Goal: Task Accomplishment & Management: Manage account settings

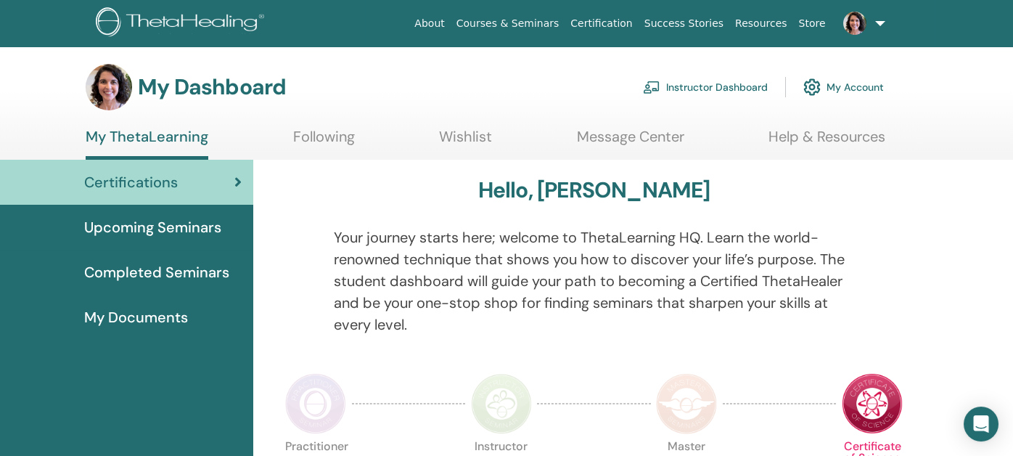
click at [725, 80] on link "Instructor Dashboard" at bounding box center [705, 87] width 125 height 32
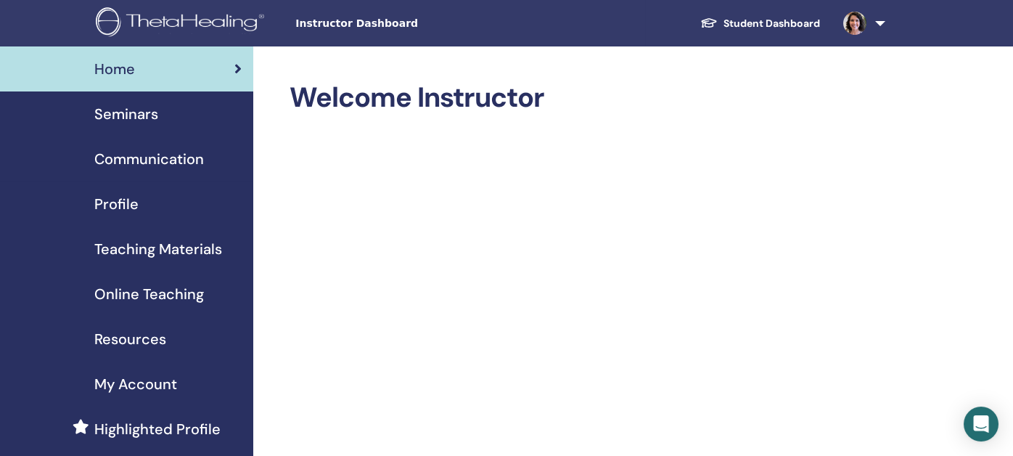
click at [136, 114] on span "Seminars" at bounding box center [126, 114] width 64 height 22
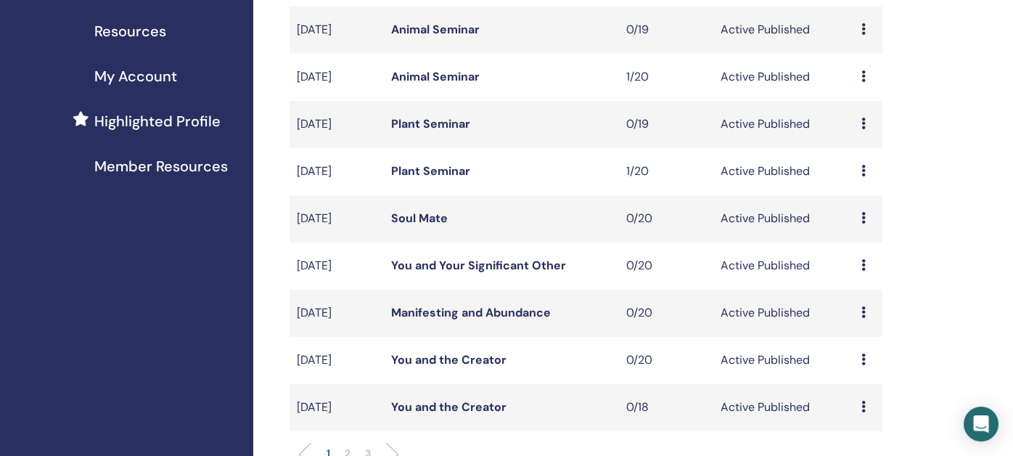
scroll to position [362, 0]
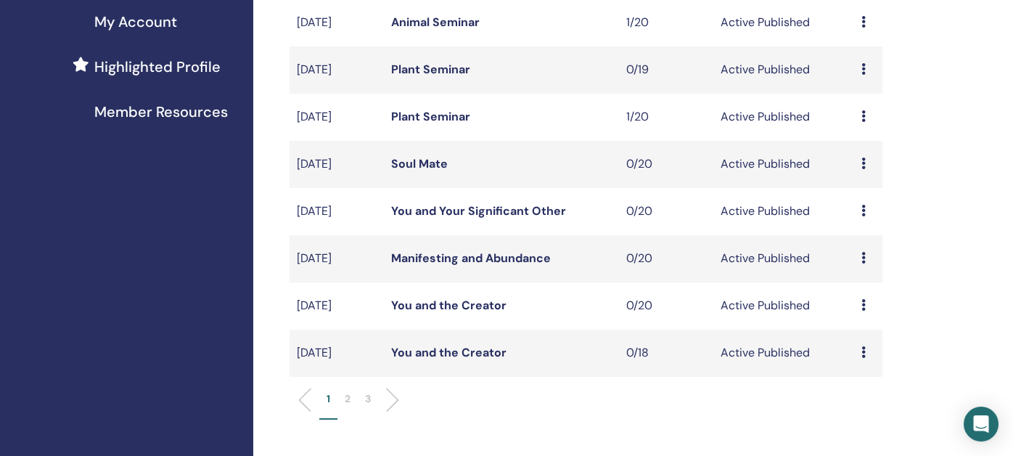
click at [346, 400] on p "2" at bounding box center [348, 398] width 6 height 15
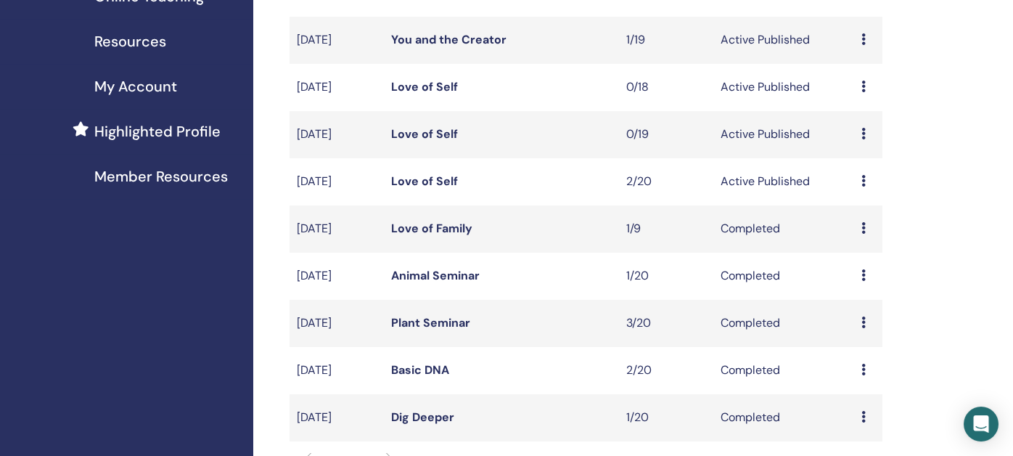
scroll to position [218, 0]
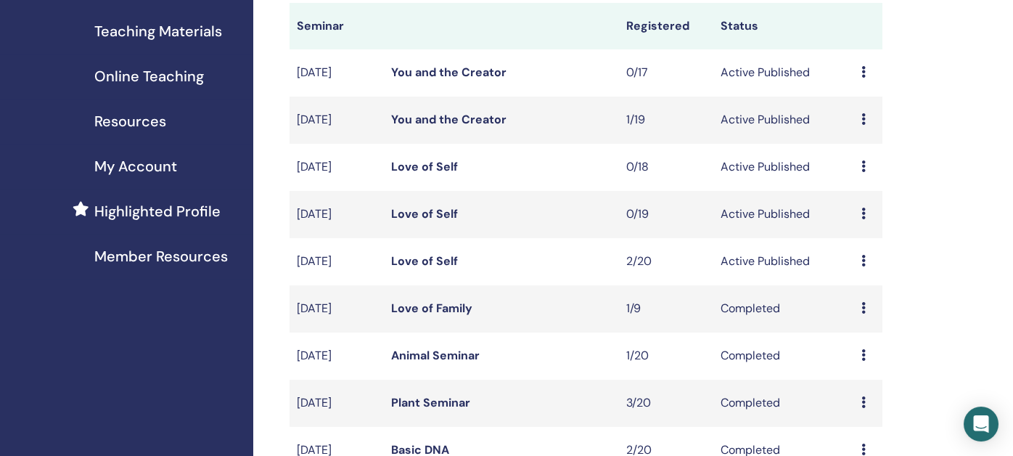
click at [452, 114] on link "You and the Creator" at bounding box center [448, 119] width 115 height 15
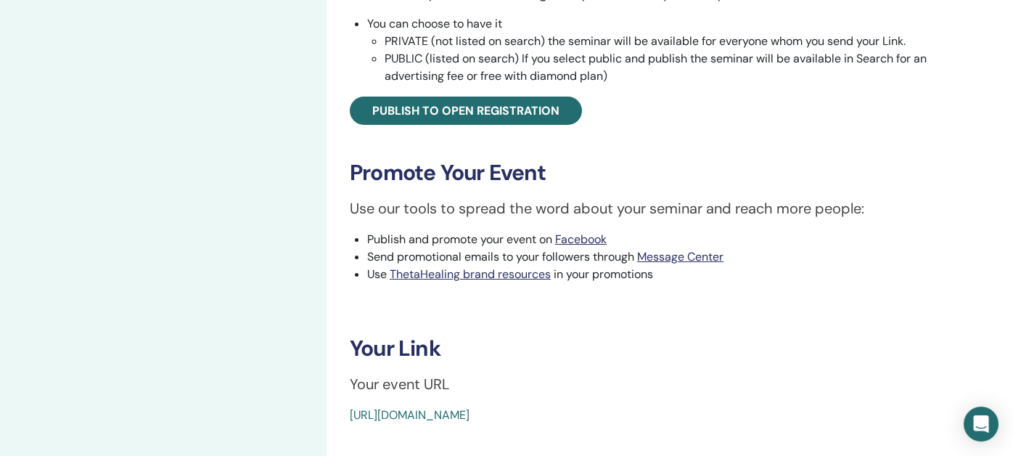
scroll to position [580, 0]
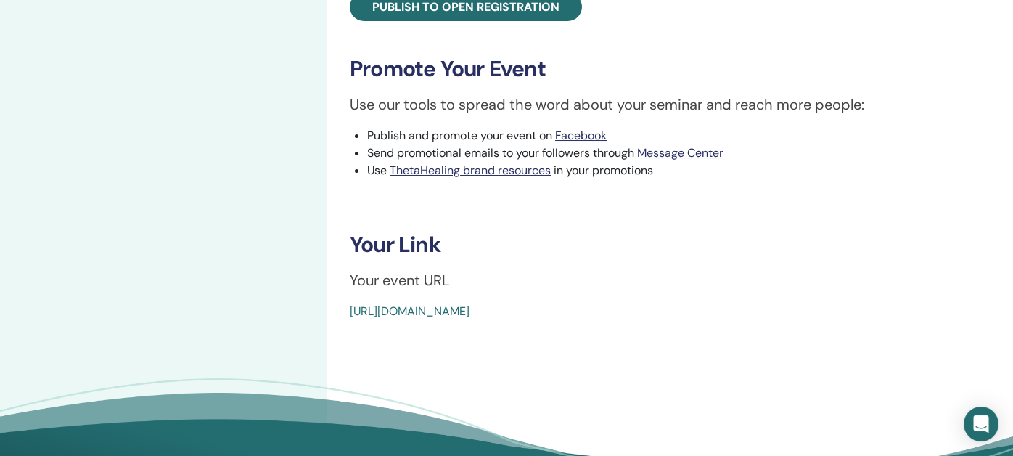
drag, startPoint x: 687, startPoint y: 313, endPoint x: 340, endPoint y: 311, distance: 346.7
copy link "https://www.thetahealing.com/seminar-375302-details.html"
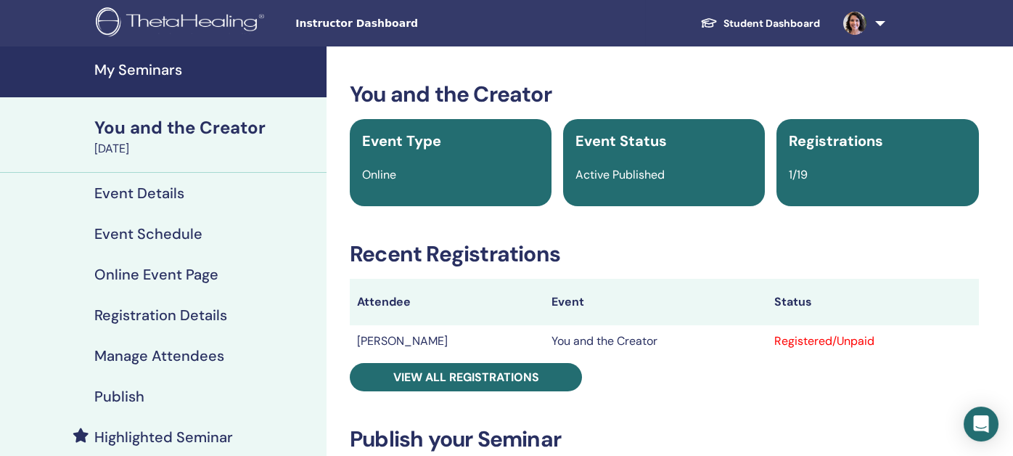
scroll to position [72, 0]
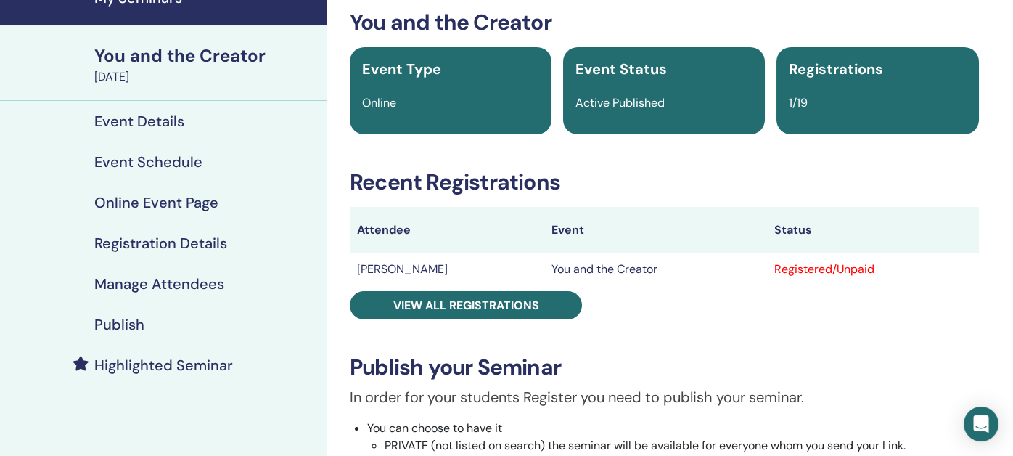
click at [119, 323] on h4 "Publish" at bounding box center [119, 324] width 50 height 17
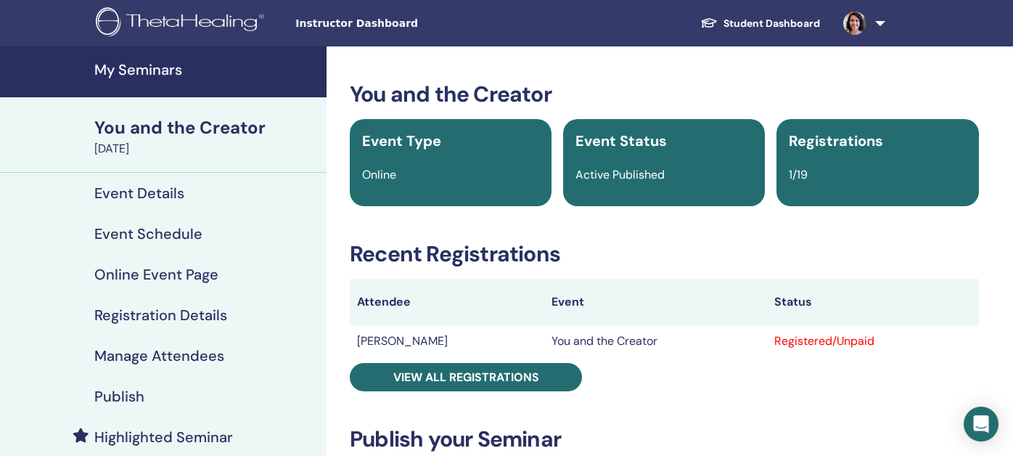
click at [136, 66] on h4 "My Seminars" at bounding box center [205, 69] width 223 height 17
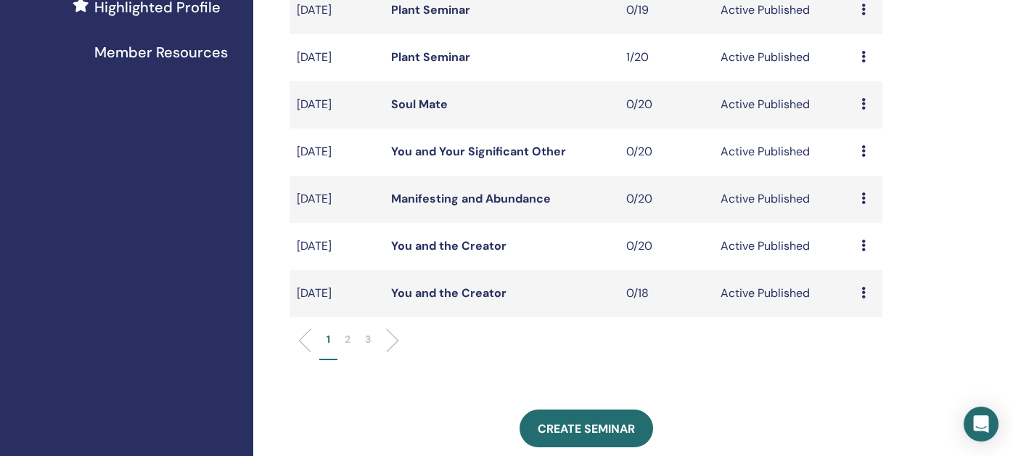
scroll to position [435, 0]
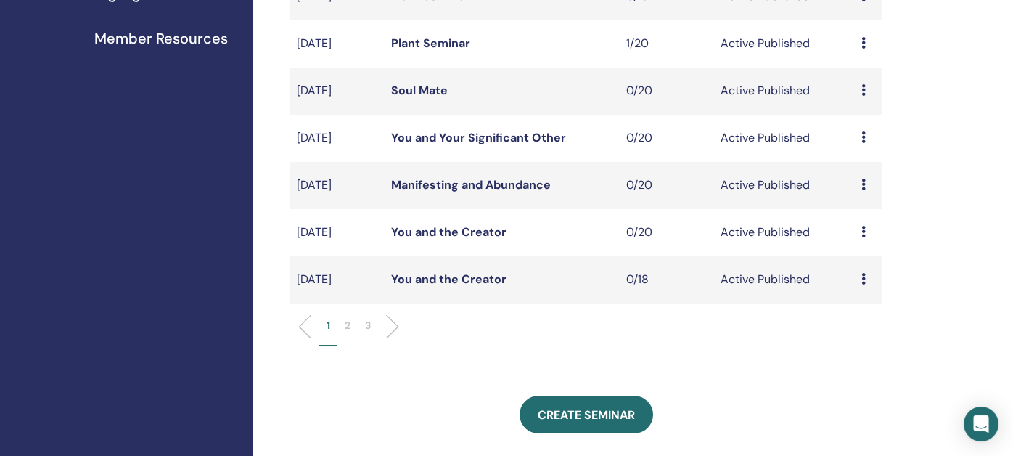
click at [345, 324] on p "2" at bounding box center [348, 325] width 6 height 15
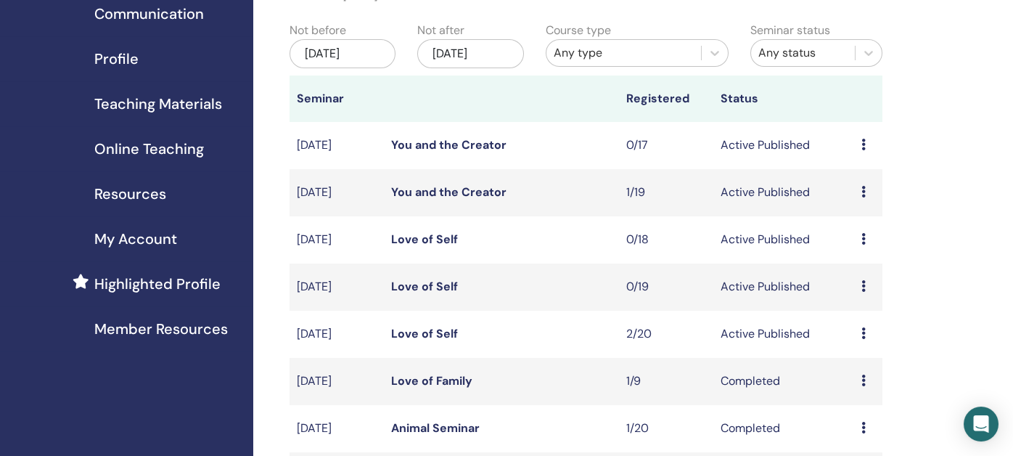
scroll to position [72, 0]
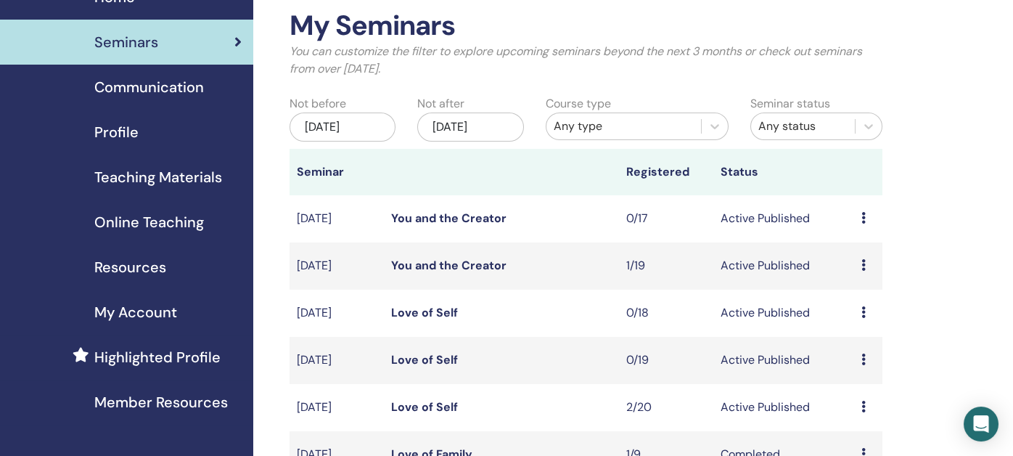
click at [450, 213] on link "You and the Creator" at bounding box center [448, 217] width 115 height 15
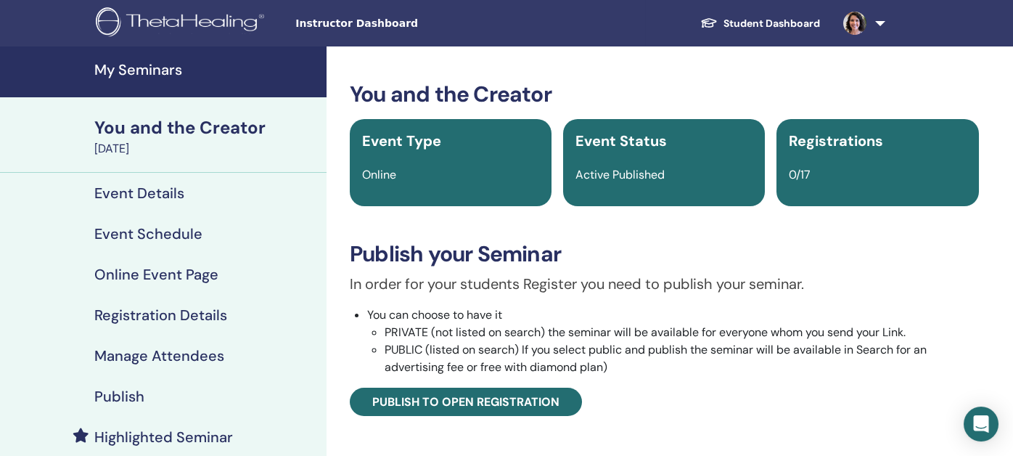
click at [122, 396] on h4 "Publish" at bounding box center [119, 395] width 50 height 17
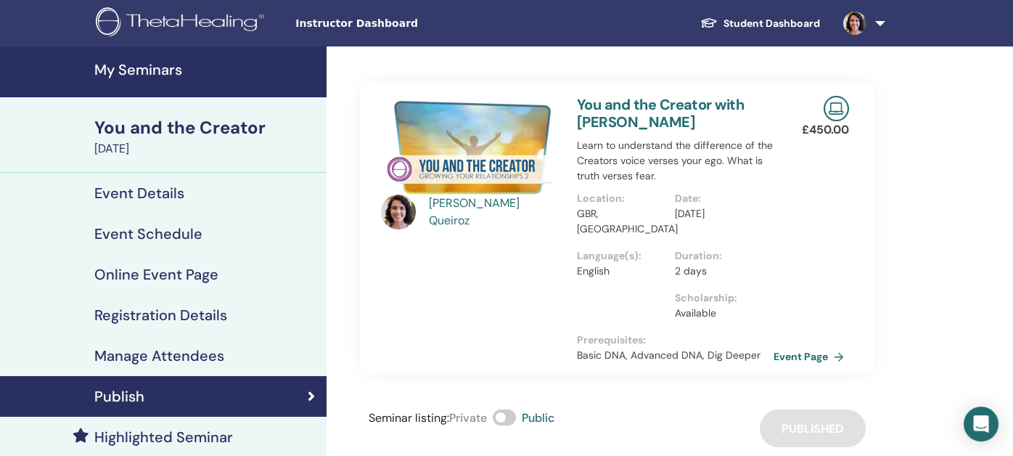
click at [137, 192] on h4 "Event Details" at bounding box center [139, 192] width 90 height 17
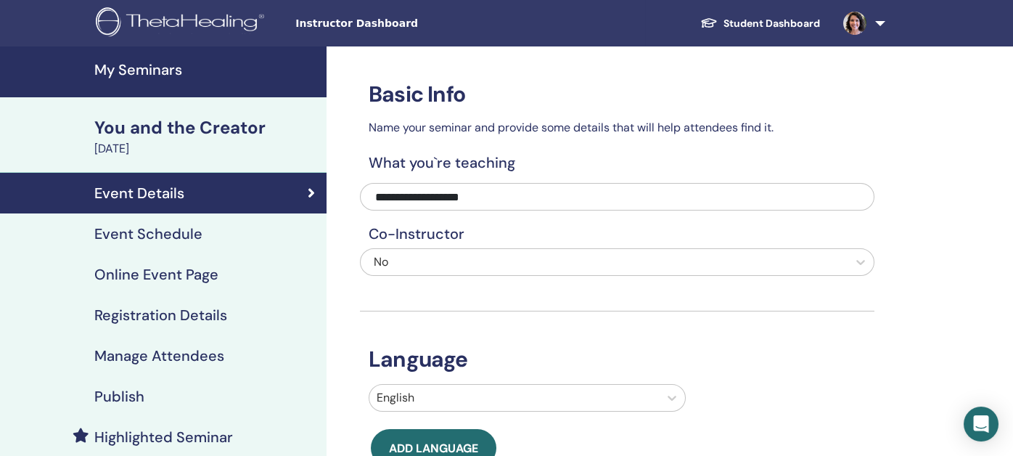
click at [178, 129] on div "You and the Creator" at bounding box center [205, 127] width 223 height 25
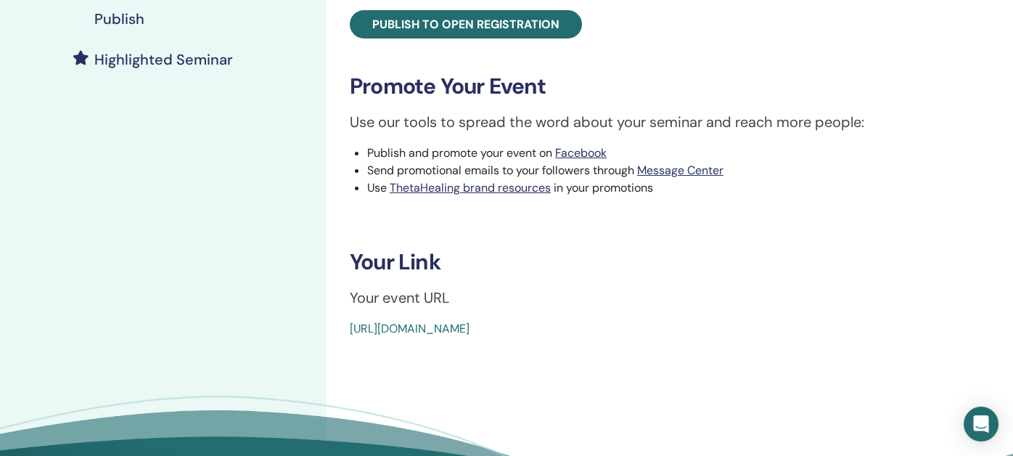
scroll to position [435, 0]
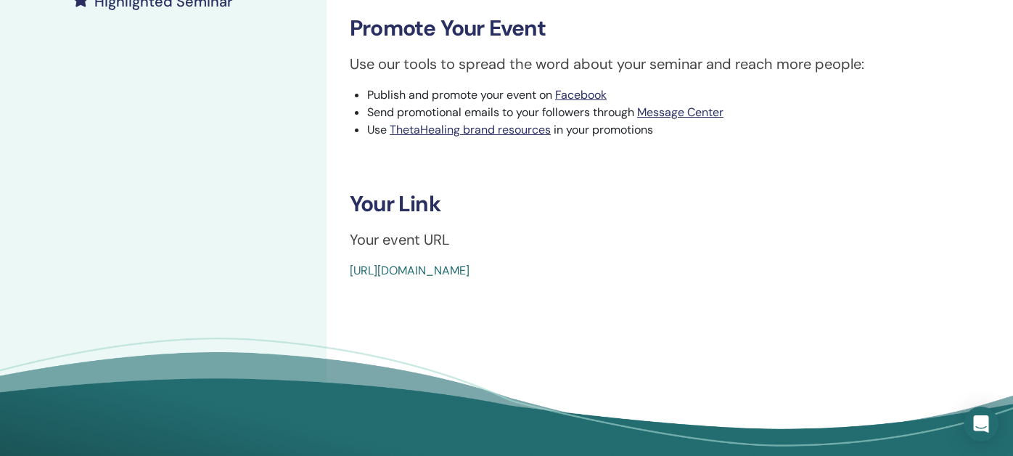
drag, startPoint x: 688, startPoint y: 266, endPoint x: 318, endPoint y: 276, distance: 370.1
click at [318, 276] on div "My Seminars You and the Creator September 15, 2025 Event Details Event Schedule…" at bounding box center [506, 46] width 1013 height 871
click at [724, 276] on div "https://www.thetahealing.com/seminar-375303-details.html" at bounding box center [612, 270] width 524 height 17
drag, startPoint x: 696, startPoint y: 271, endPoint x: 338, endPoint y: 276, distance: 358.4
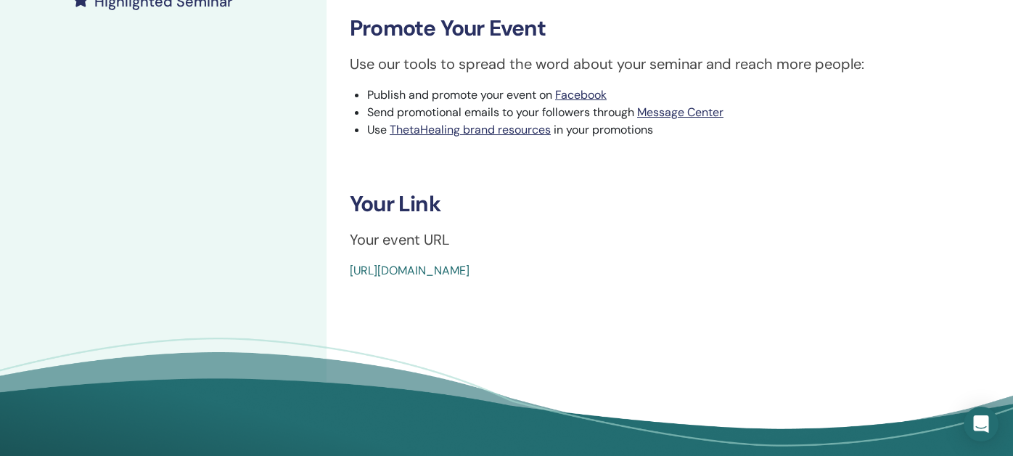
copy link "https://www.thetahealing.com/seminar-375303-details.html"
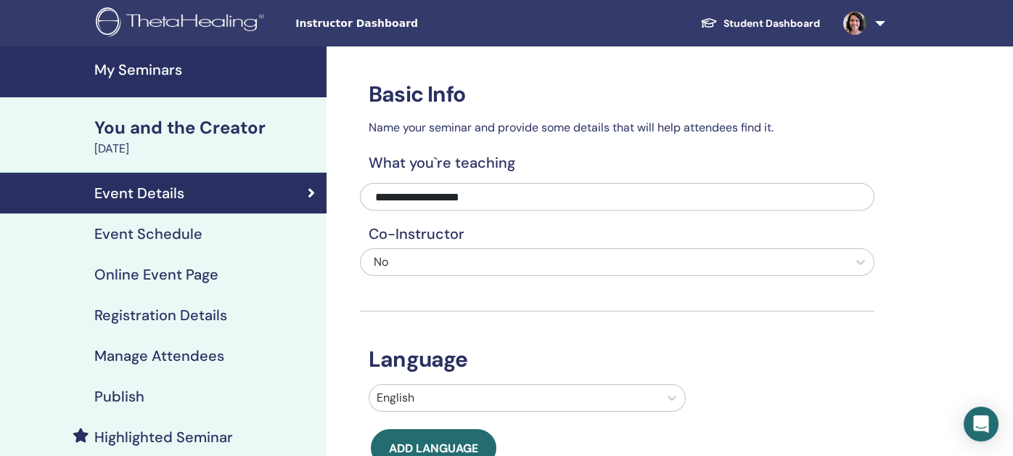
click at [135, 70] on h4 "My Seminars" at bounding box center [205, 69] width 223 height 17
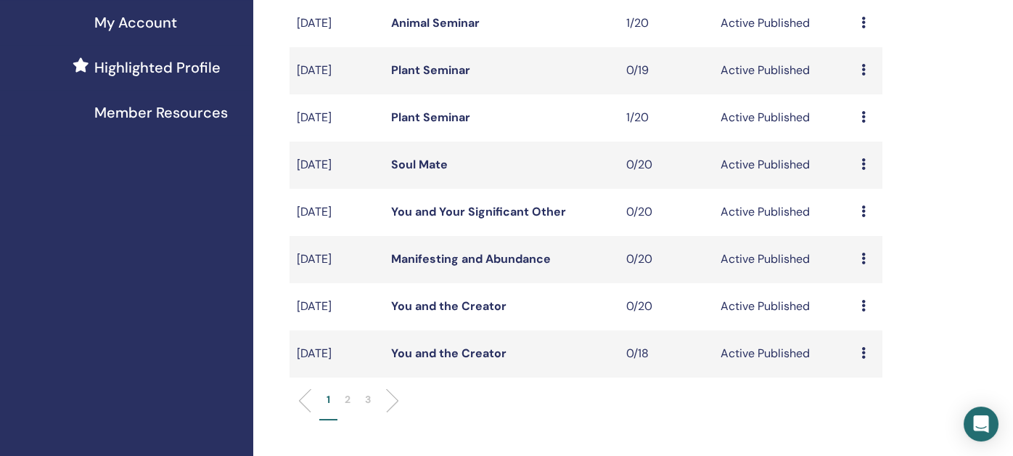
scroll to position [362, 0]
click at [430, 352] on link "You and the Creator" at bounding box center [448, 352] width 115 height 15
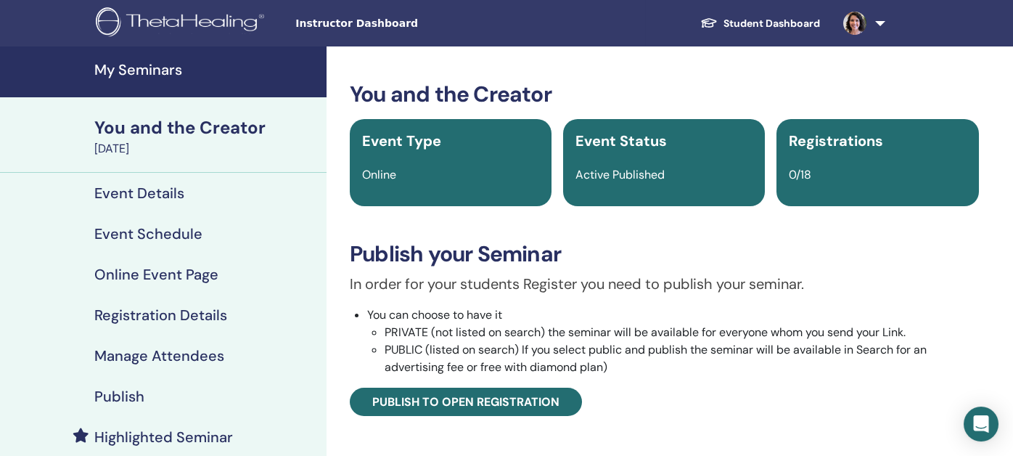
click at [111, 397] on h4 "Publish" at bounding box center [119, 395] width 50 height 17
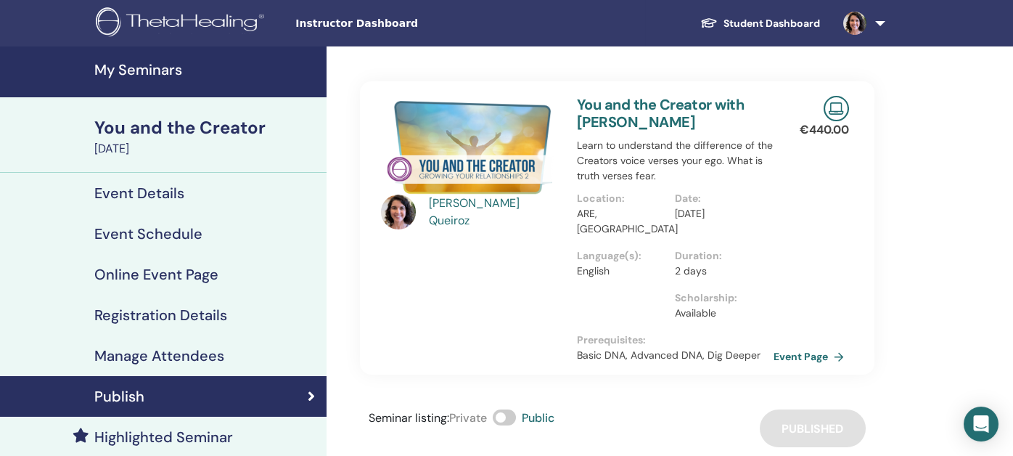
click at [144, 130] on div "You and the Creator" at bounding box center [205, 127] width 223 height 25
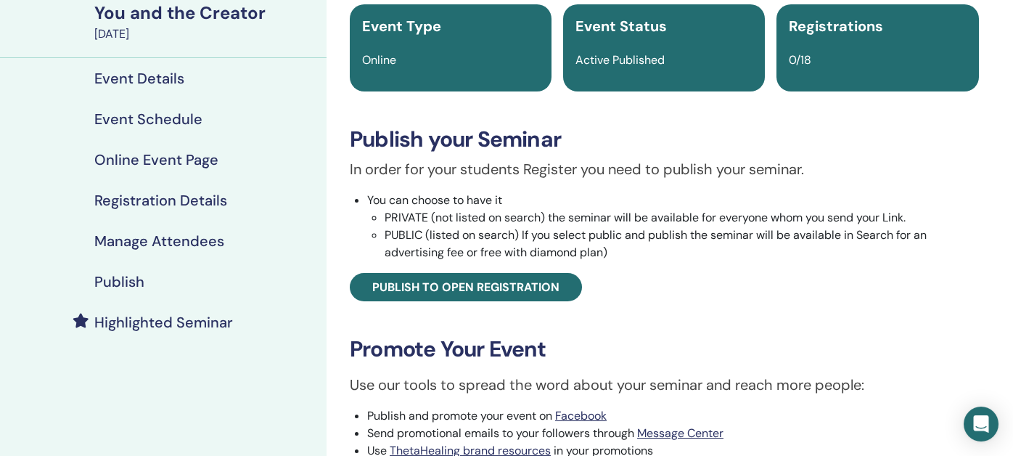
scroll to position [362, 0]
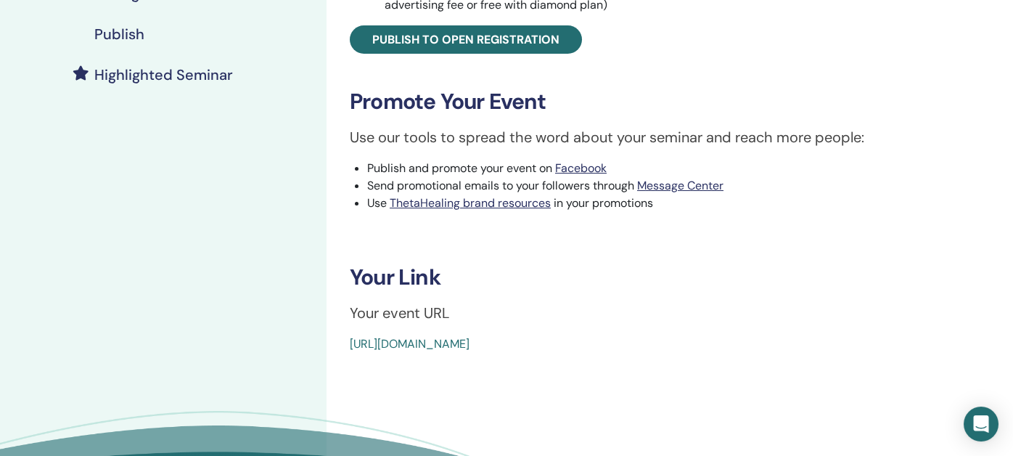
drag, startPoint x: 696, startPoint y: 344, endPoint x: 339, endPoint y: 347, distance: 356.2
click at [339, 347] on div "You and the Creator Event Type Online Event Status Active Published Registratio…" at bounding box center [664, 35] width 658 height 633
copy link "[URL][DOMAIN_NAME]"
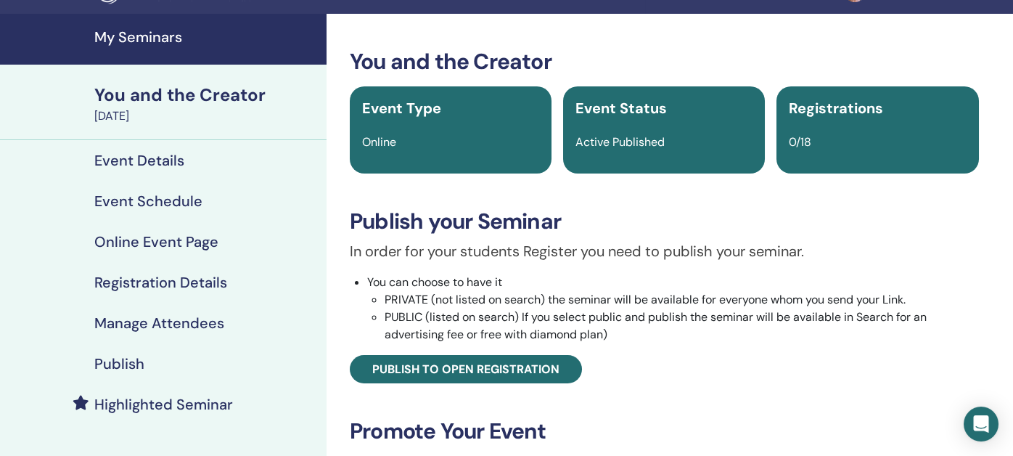
scroll to position [0, 0]
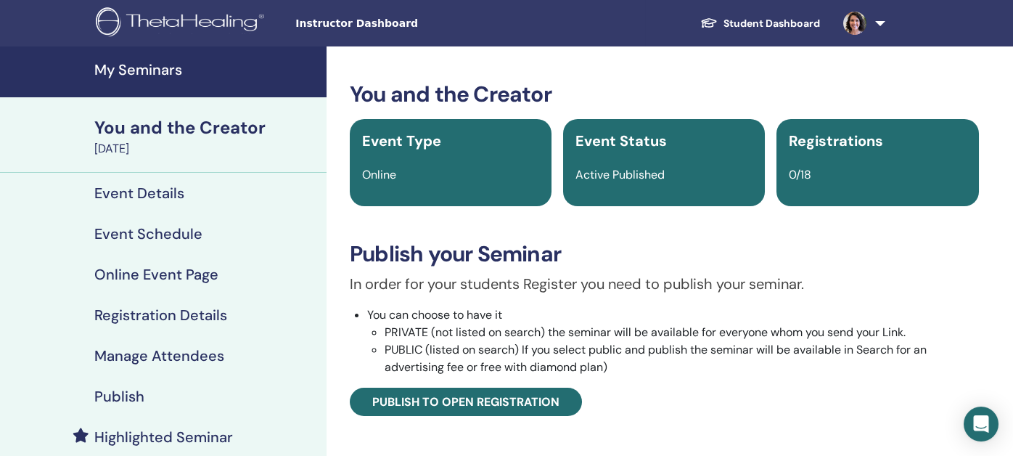
click at [162, 64] on h4 "My Seminars" at bounding box center [205, 69] width 223 height 17
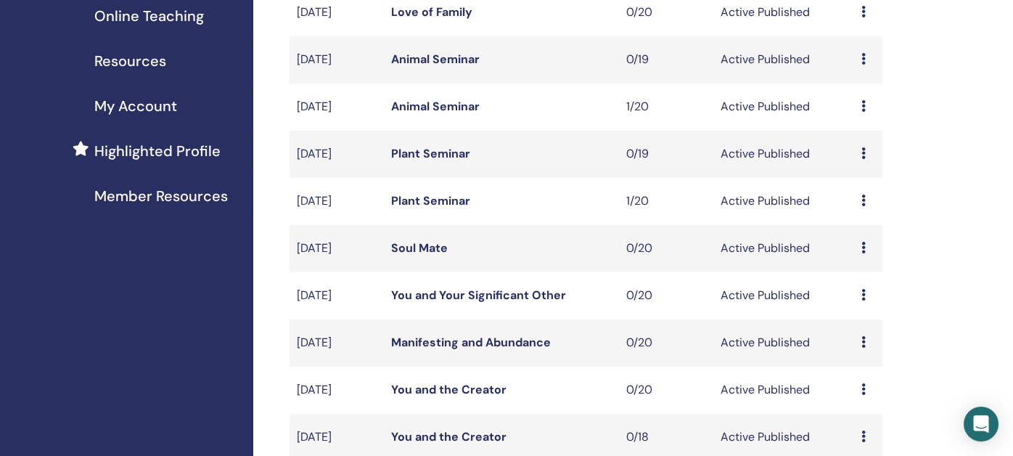
scroll to position [362, 0]
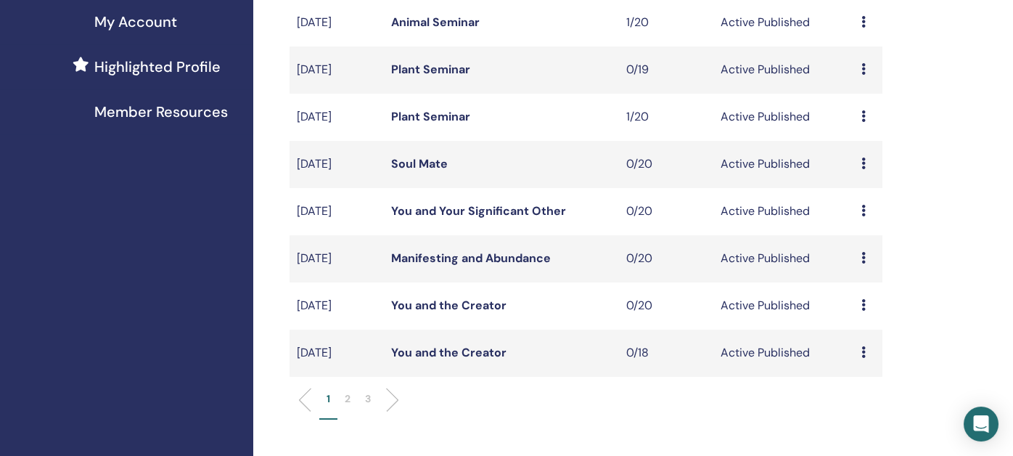
click at [438, 304] on link "You and the Creator" at bounding box center [448, 304] width 115 height 15
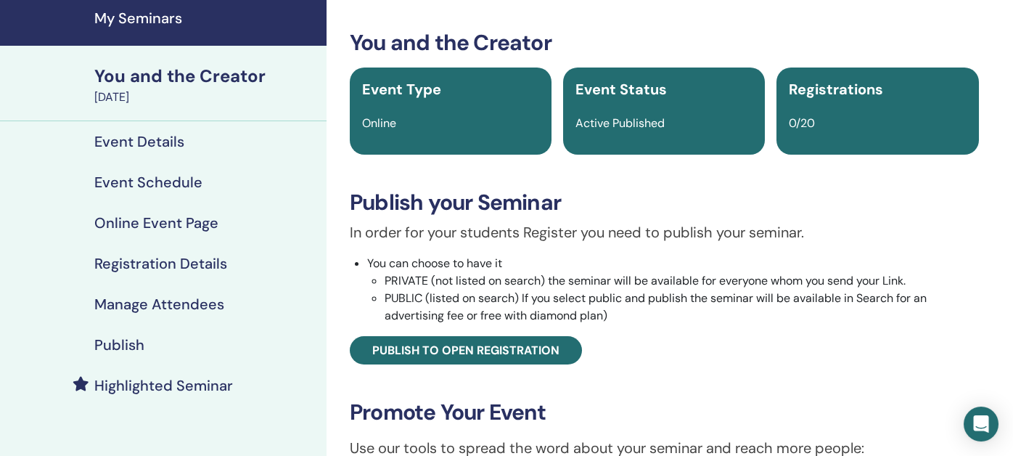
scroll to position [72, 0]
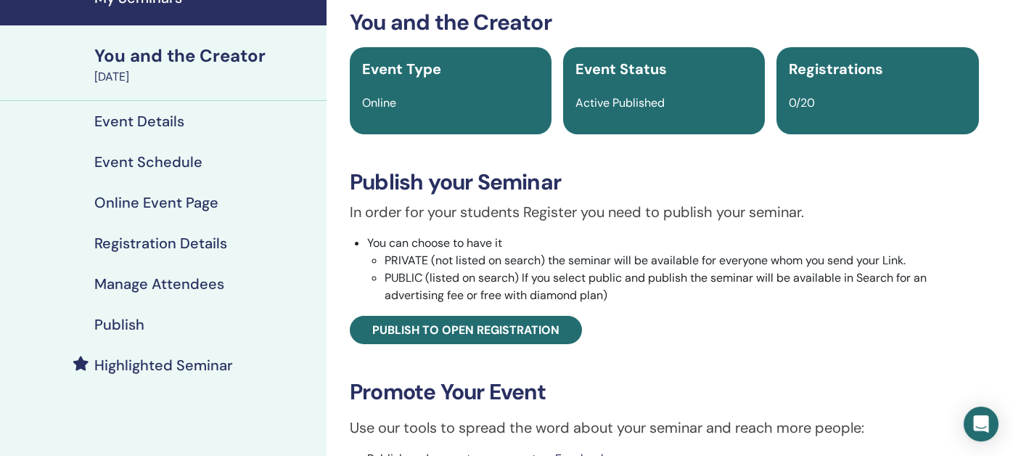
click at [104, 325] on h4 "Publish" at bounding box center [119, 324] width 50 height 17
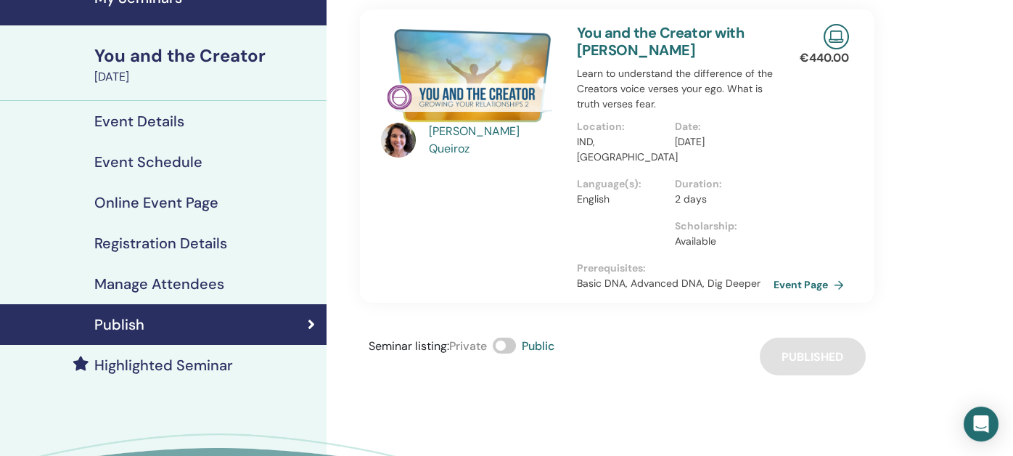
click at [166, 54] on div "You and the Creator" at bounding box center [205, 56] width 223 height 25
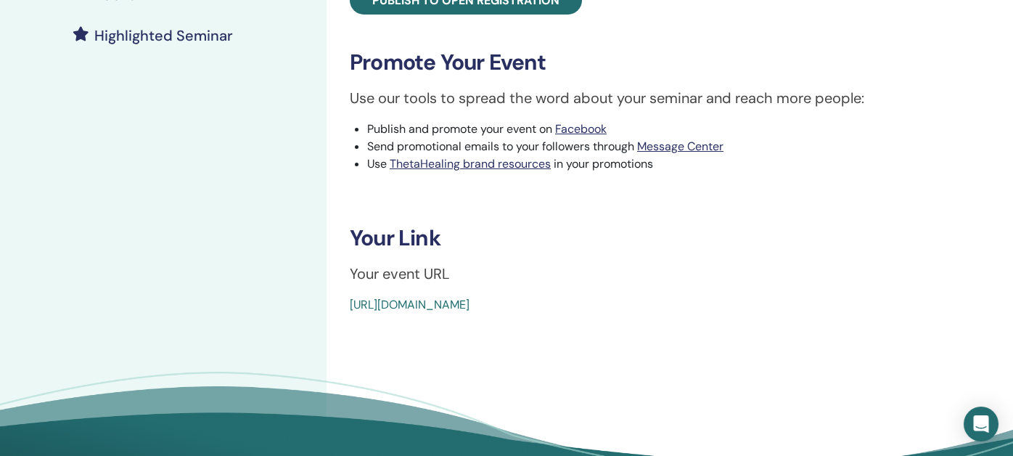
scroll to position [435, 0]
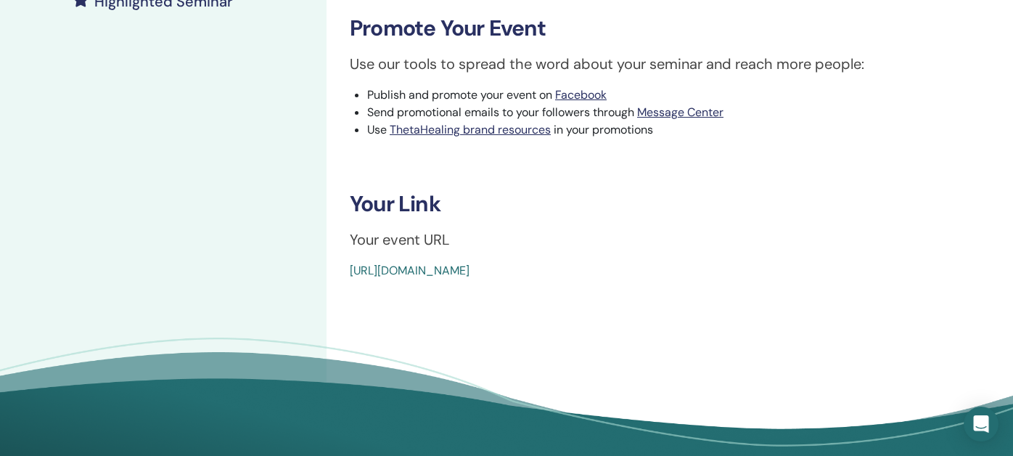
drag, startPoint x: 699, startPoint y: 265, endPoint x: 344, endPoint y: 247, distance: 355.9
click at [331, 264] on div "You and the Creator Event Type Online Event Status Active Published Registratio…" at bounding box center [663, 46] width 675 height 871
copy link "https://www.thetahealing.com/seminar-375299-details.html"
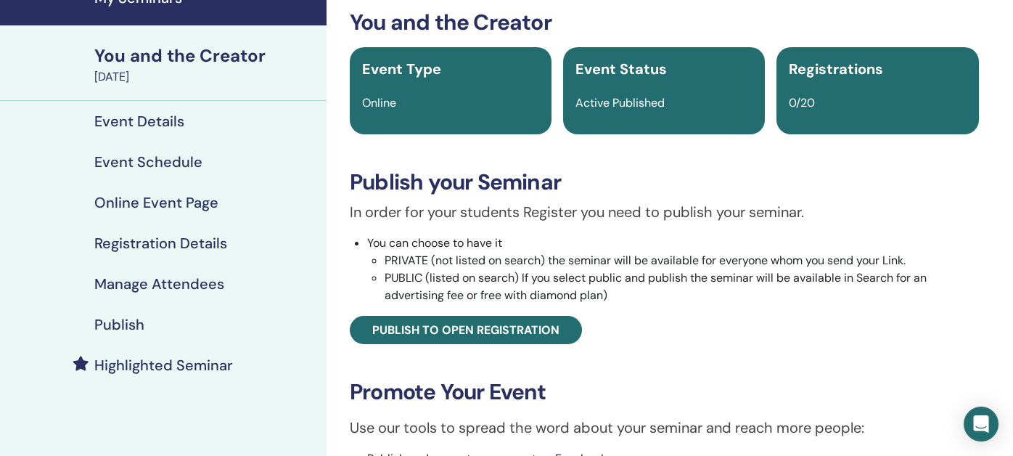
scroll to position [0, 0]
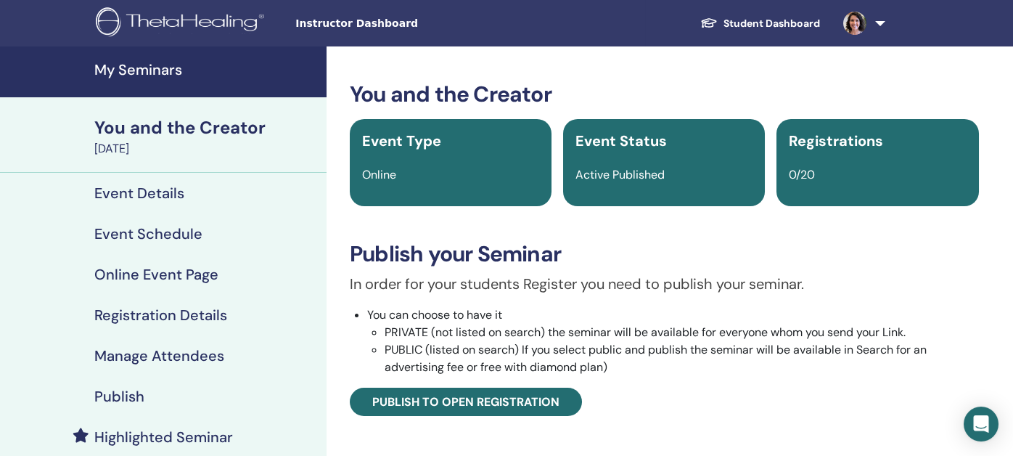
click at [157, 68] on h4 "My Seminars" at bounding box center [205, 69] width 223 height 17
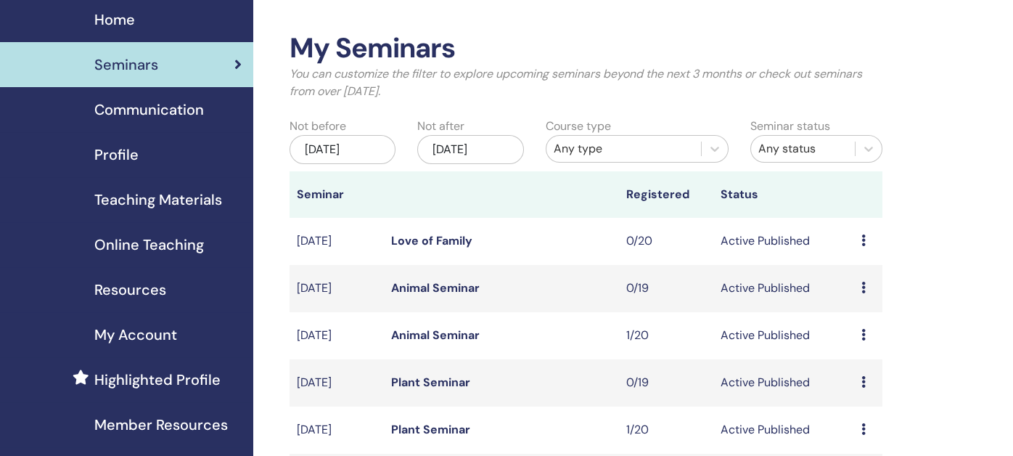
scroll to position [145, 0]
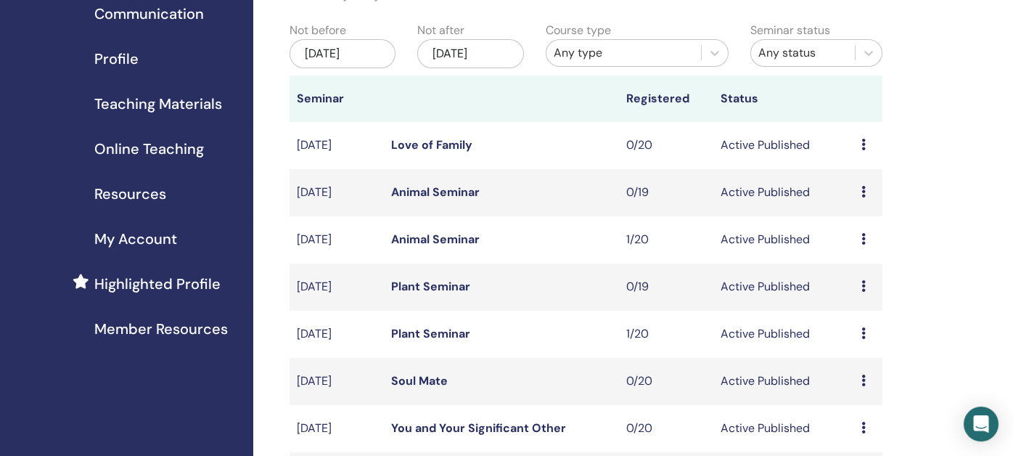
click at [418, 144] on link "Love of Family" at bounding box center [431, 144] width 81 height 15
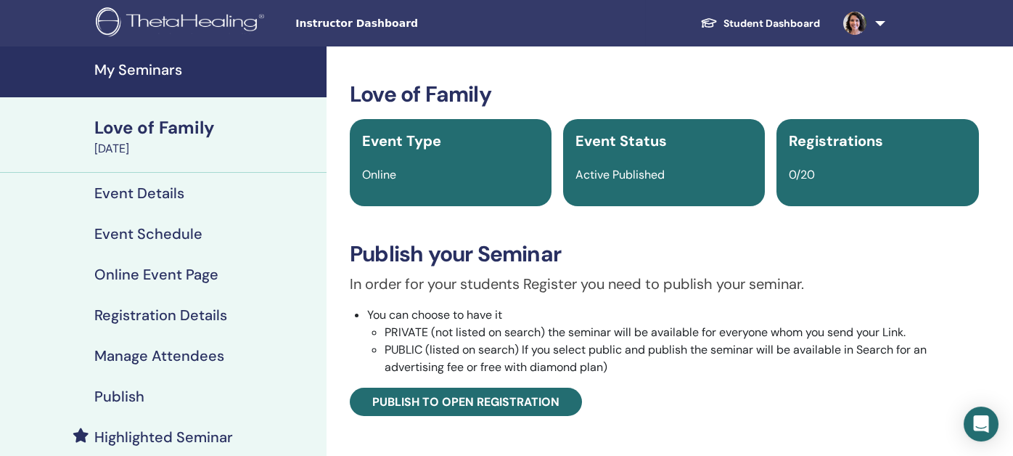
click at [127, 395] on h4 "Publish" at bounding box center [119, 395] width 50 height 17
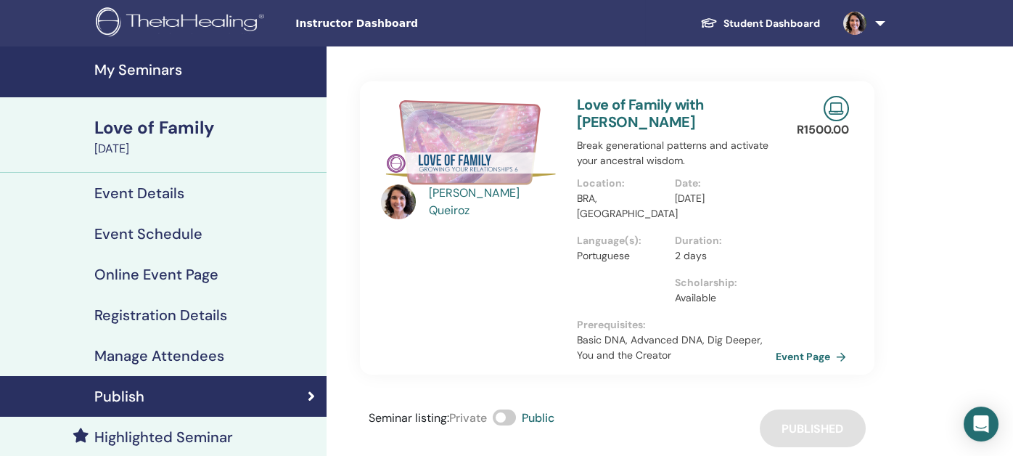
click at [816, 345] on link "Event Page" at bounding box center [813, 356] width 76 height 22
